Goal: Task Accomplishment & Management: Use online tool/utility

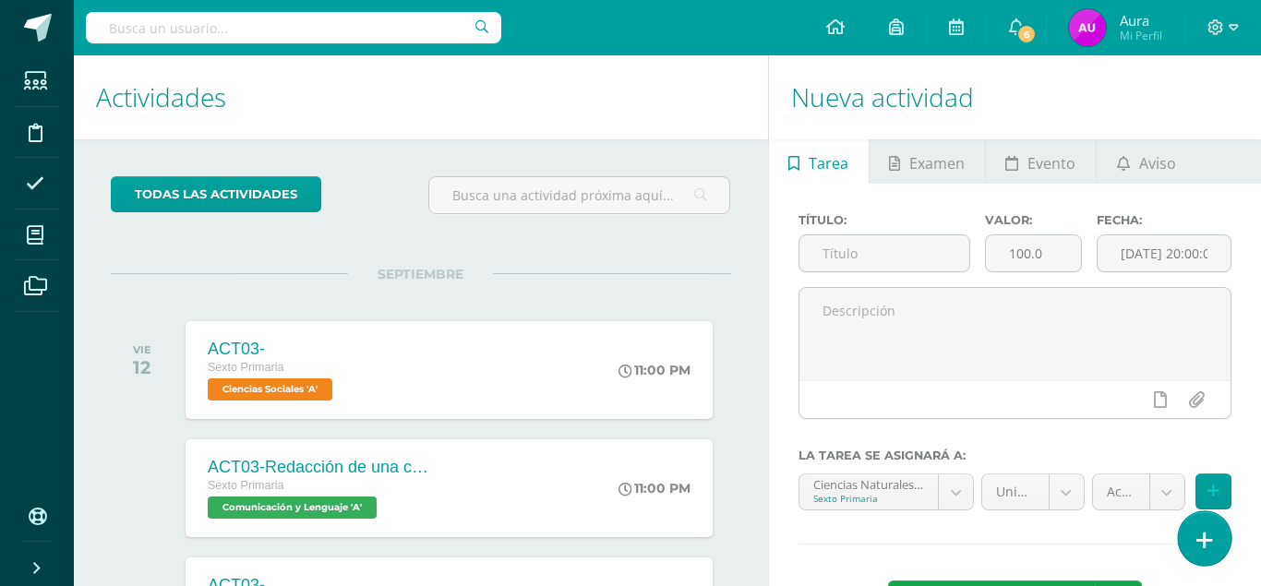
click at [1207, 553] on link at bounding box center [1204, 538] width 53 height 54
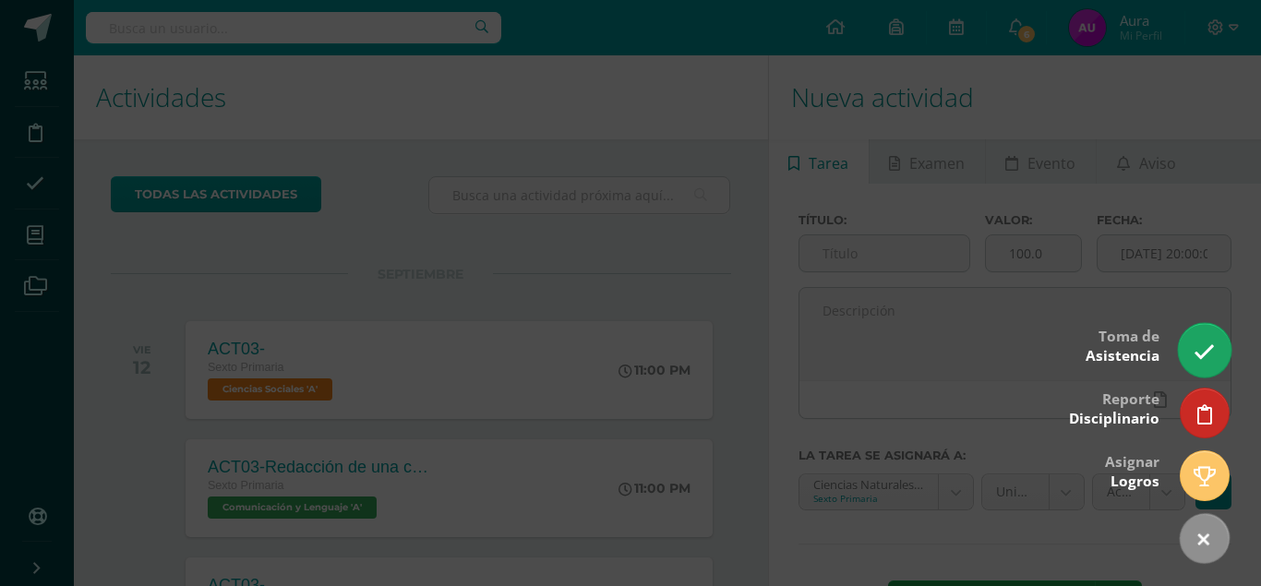
click at [1209, 351] on icon at bounding box center [1204, 352] width 21 height 21
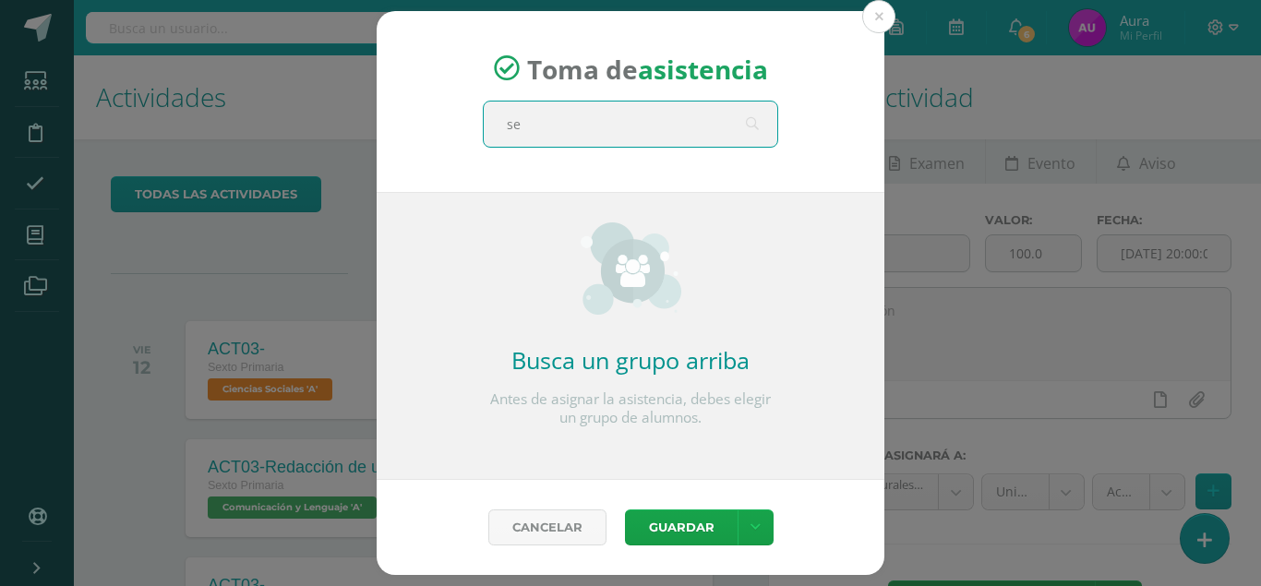
type input "sex"
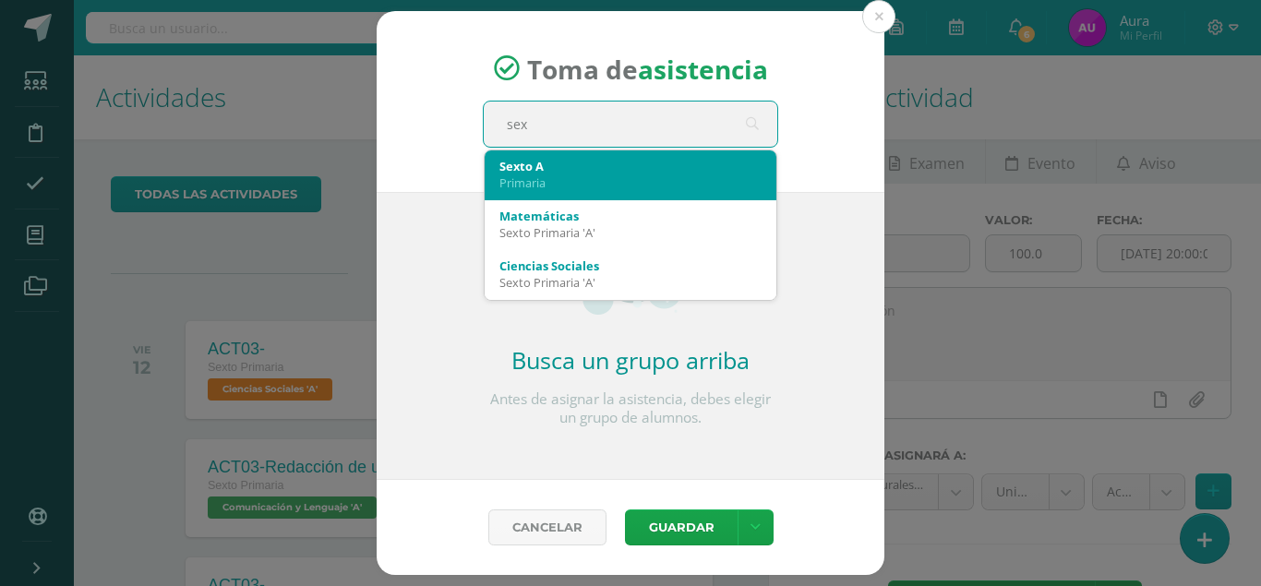
click at [550, 169] on div "Sexto A" at bounding box center [630, 166] width 262 height 17
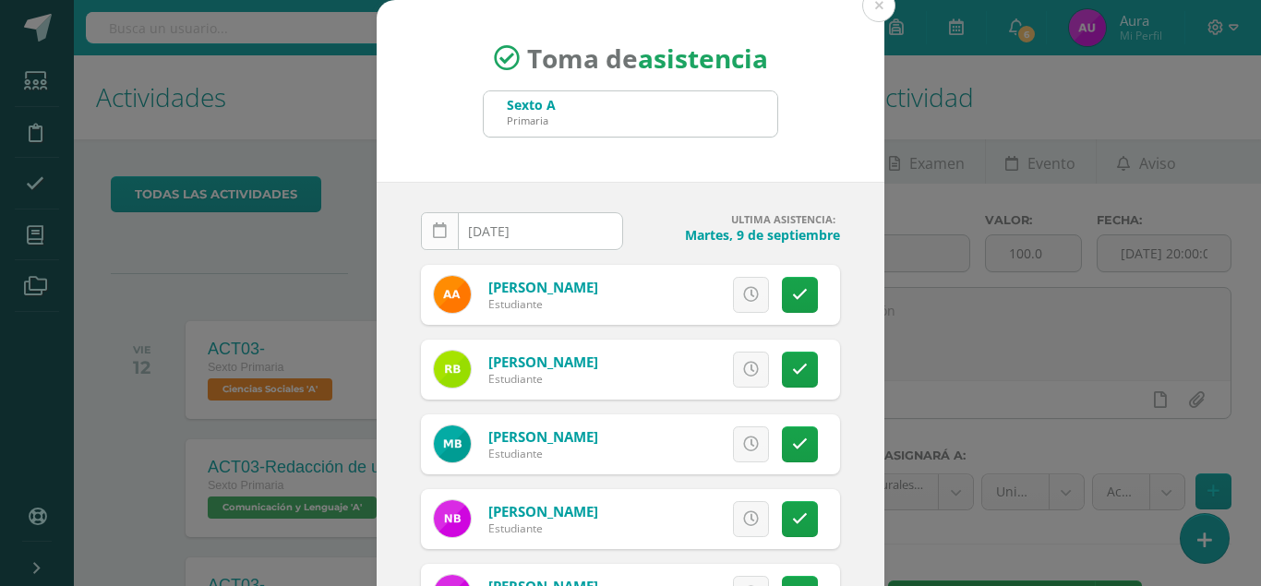
click at [448, 236] on link at bounding box center [440, 231] width 38 height 38
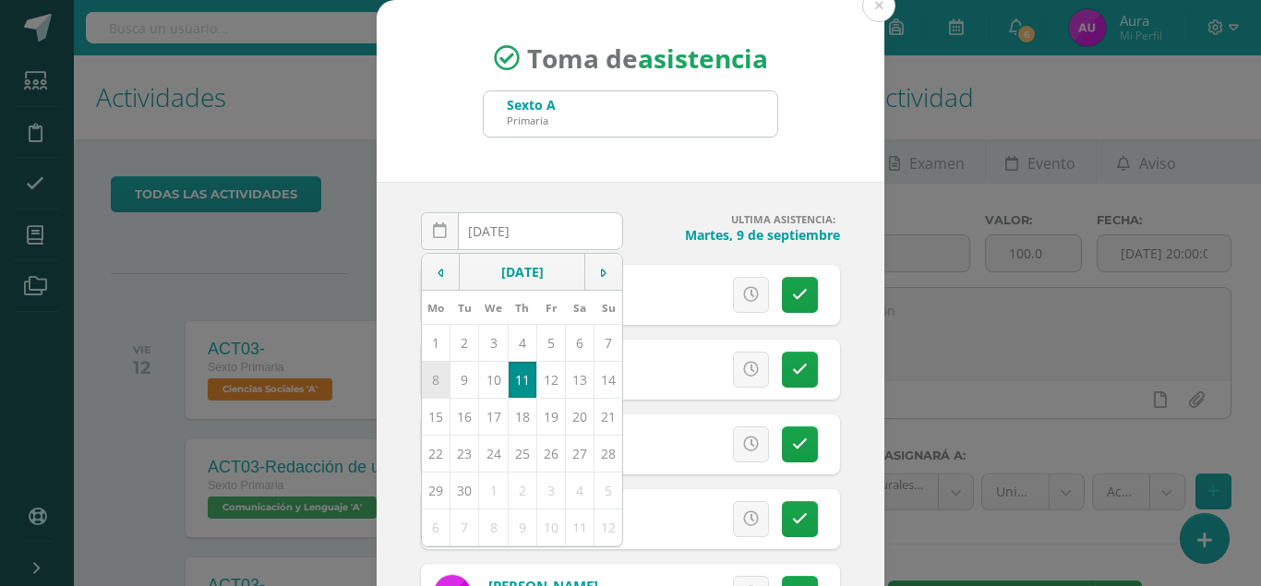
click at [436, 386] on td "8" at bounding box center [436, 379] width 29 height 37
type input "2025-09-08"
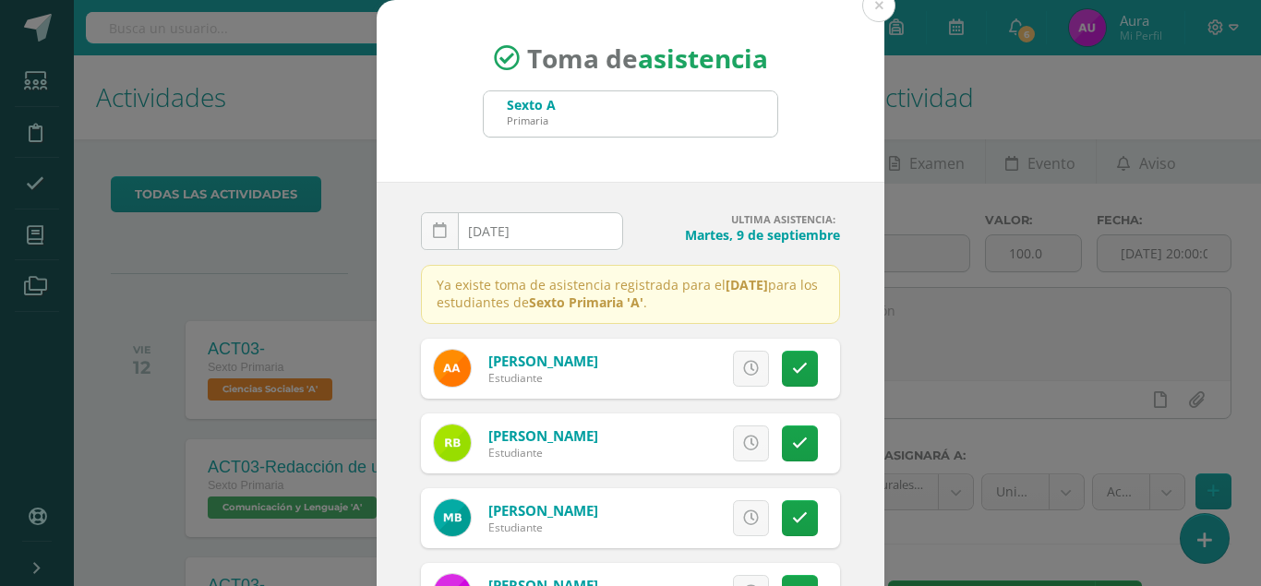
click at [622, 295] on p "Ya existe toma de asistencia registrada para el Lunes, 8 de septiembre para los…" at bounding box center [630, 294] width 419 height 59
click at [873, 10] on button at bounding box center [878, 5] width 33 height 33
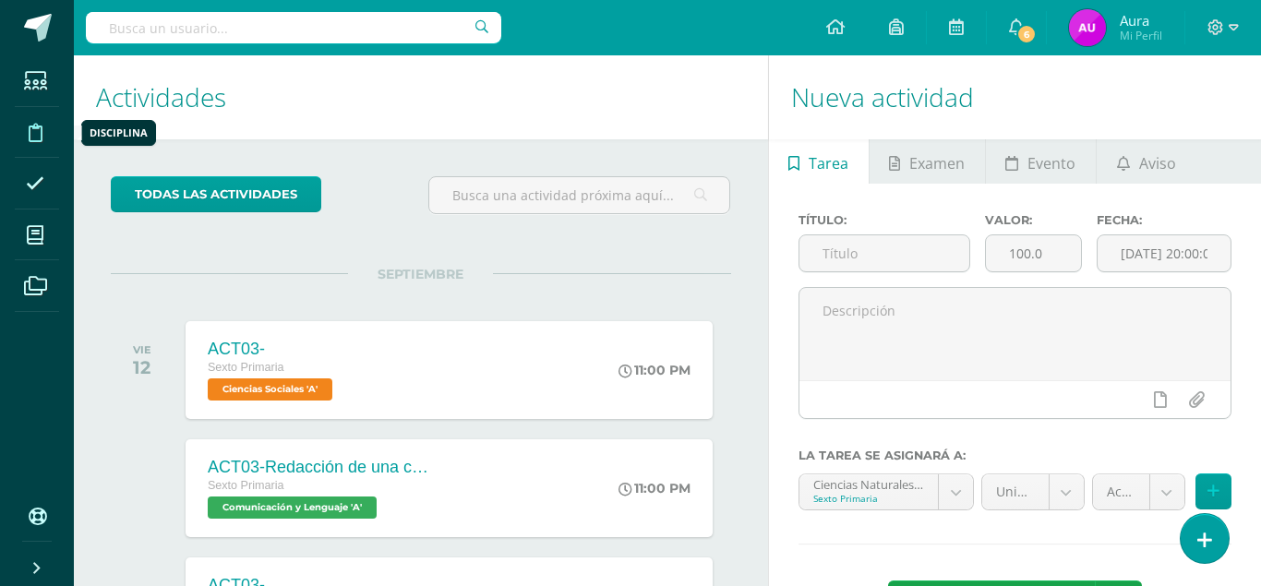
click at [31, 133] on icon at bounding box center [36, 133] width 14 height 18
click at [22, 186] on span at bounding box center [36, 183] width 42 height 42
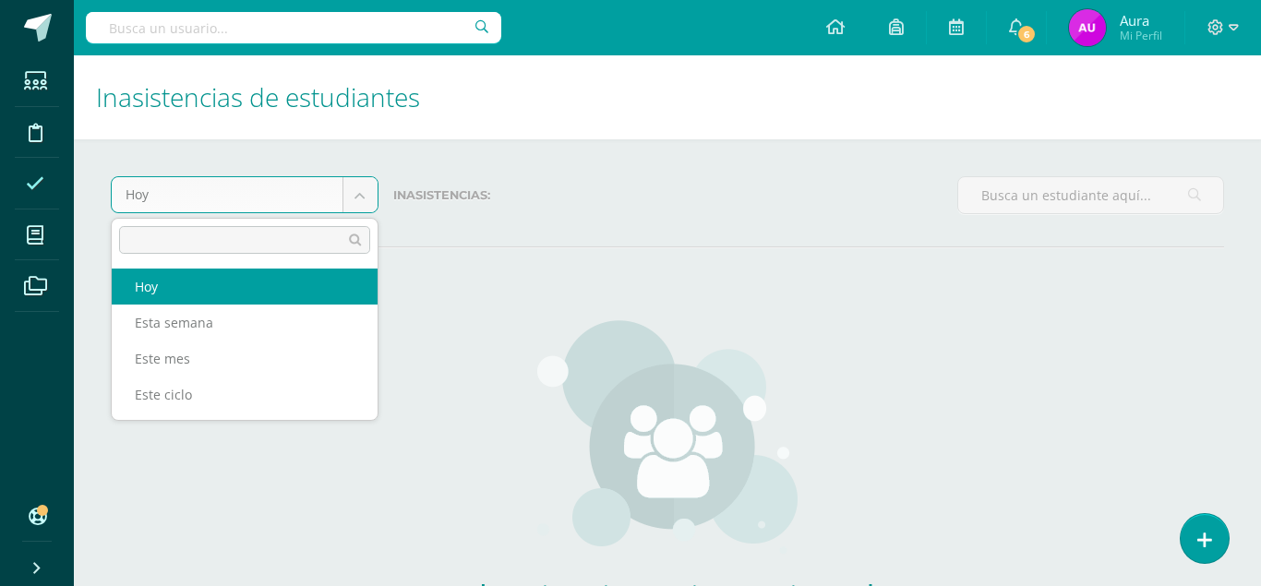
click at [363, 196] on body "Estudiantes Disciplina Asistencia Mis cursos Archivos Soporte Ayuda Reportar un…" at bounding box center [630, 375] width 1261 height 750
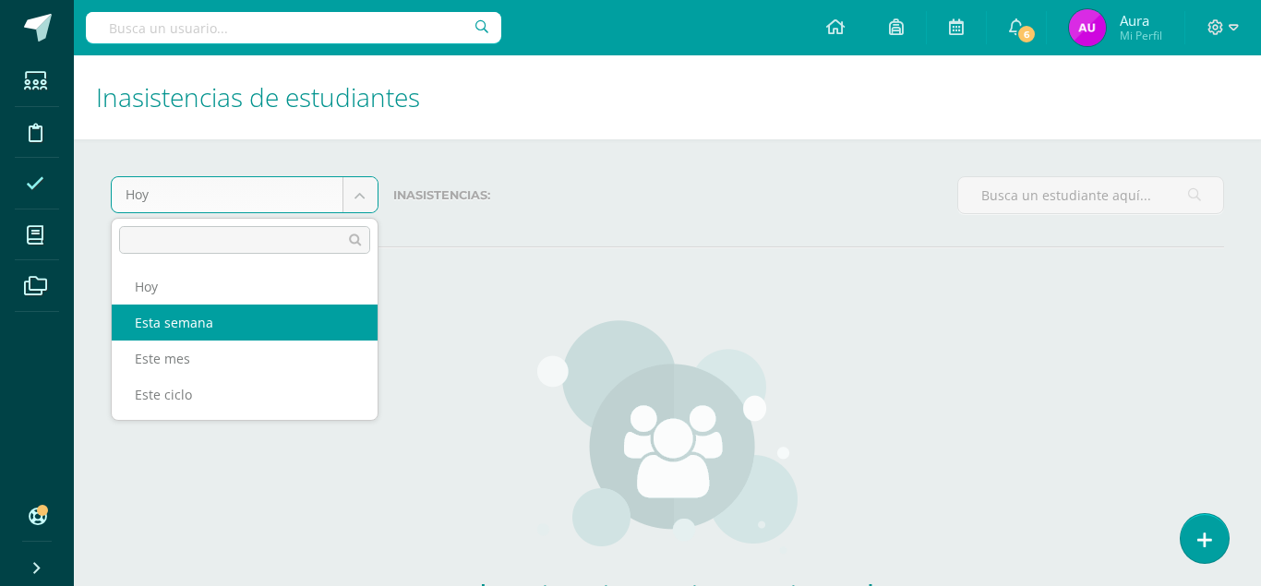
select select "week"
